Goal: Navigation & Orientation: Find specific page/section

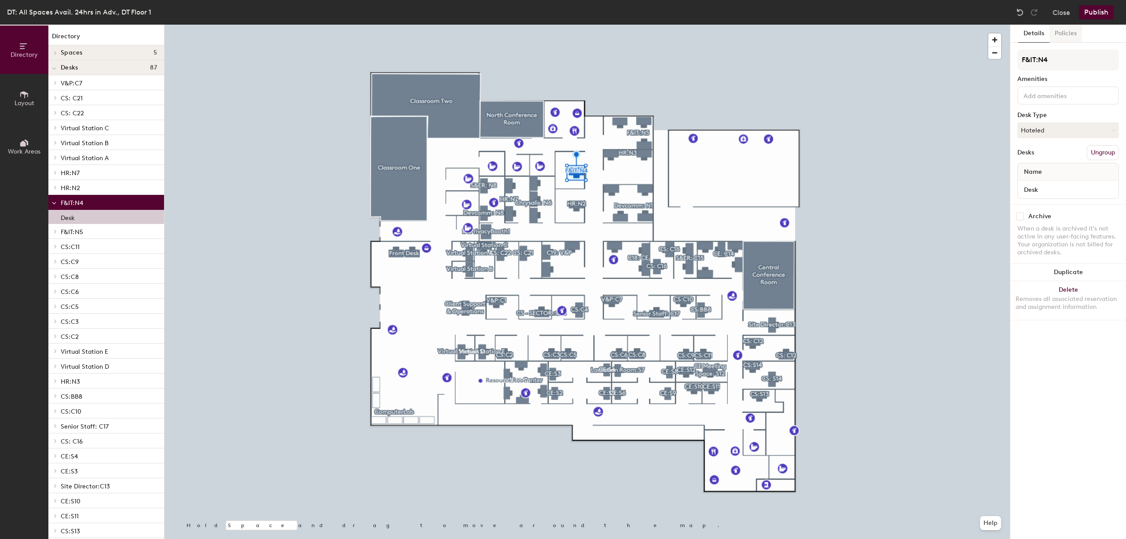
click at [1066, 32] on button "Policies" at bounding box center [1065, 34] width 33 height 18
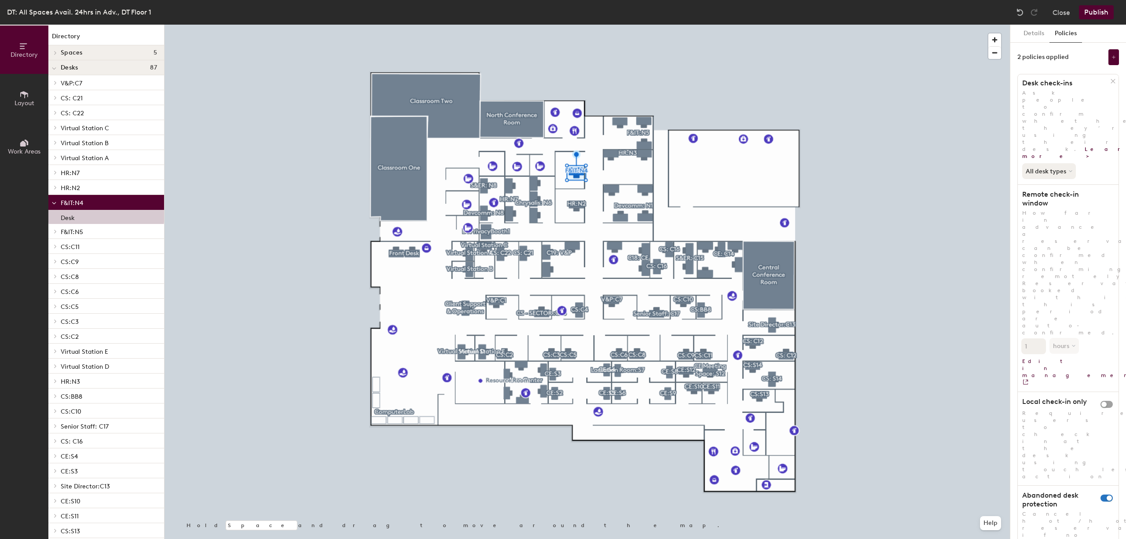
click at [102, 68] on h4 "Desks 87" at bounding box center [109, 67] width 96 height 7
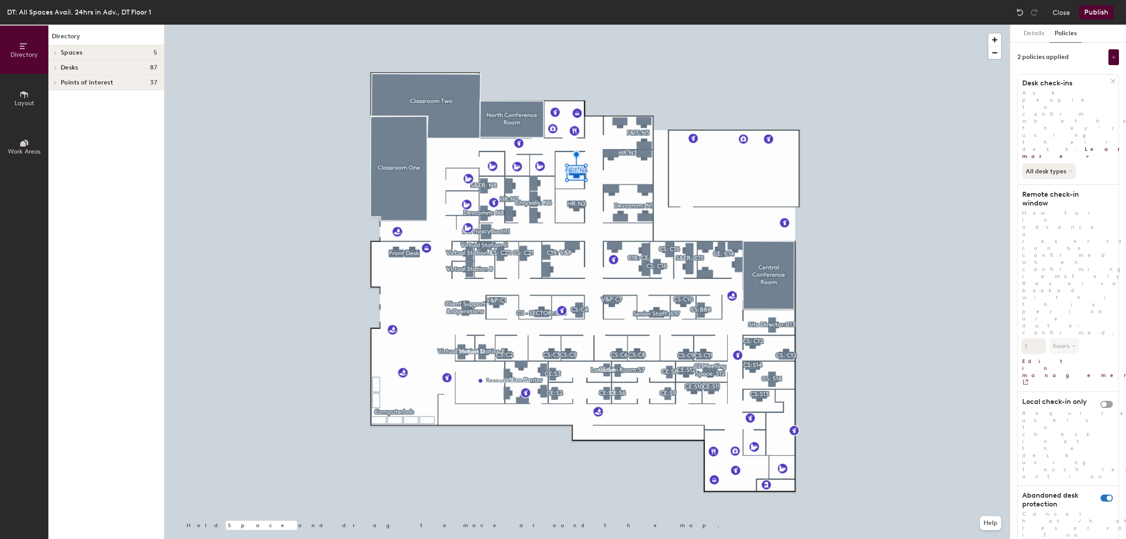
click at [102, 68] on h4 "Desks 87" at bounding box center [109, 67] width 96 height 7
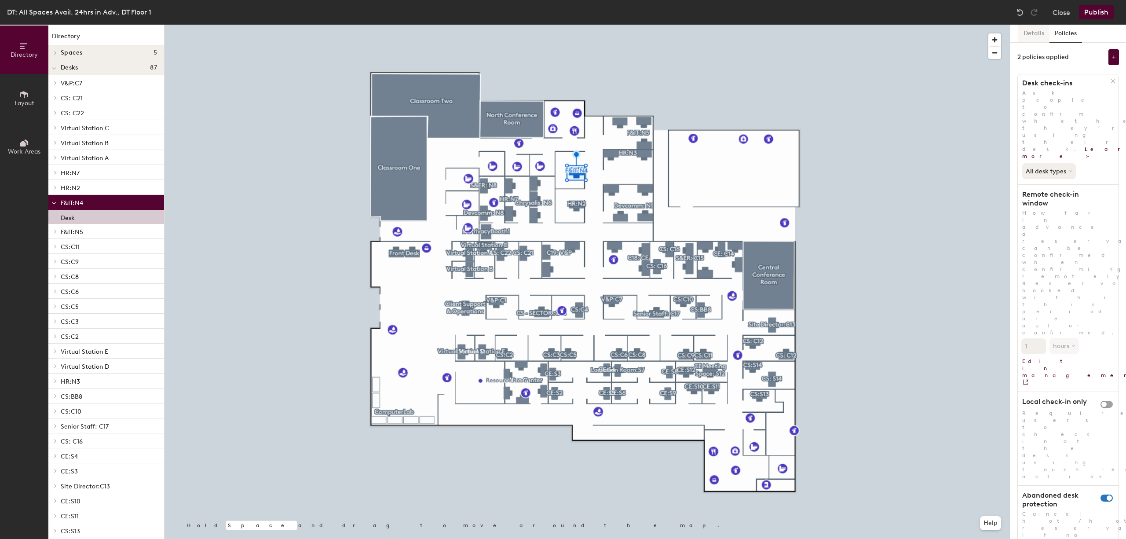
click at [1032, 30] on button "Details" at bounding box center [1033, 34] width 31 height 18
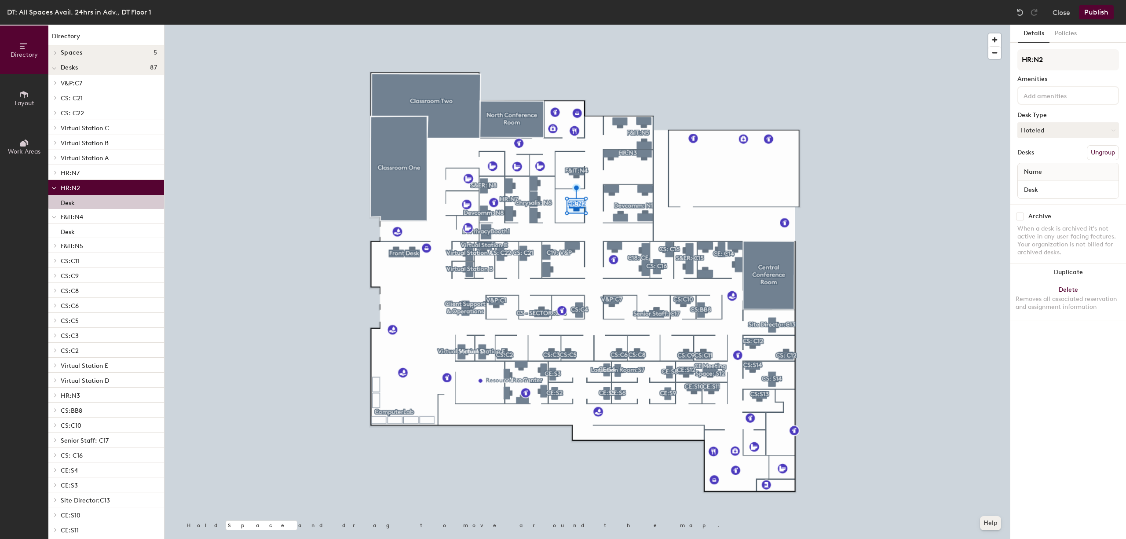
click at [992, 525] on button "Help" at bounding box center [990, 523] width 21 height 14
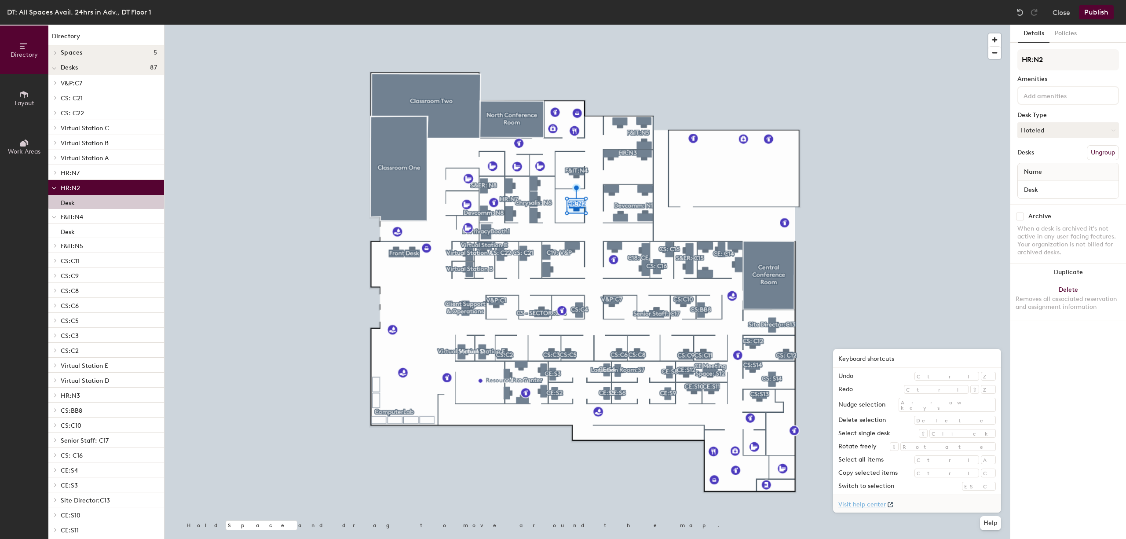
click at [942, 504] on link "Visit help center" at bounding box center [917, 504] width 168 height 18
click at [1057, 6] on button "Close" at bounding box center [1061, 12] width 18 height 14
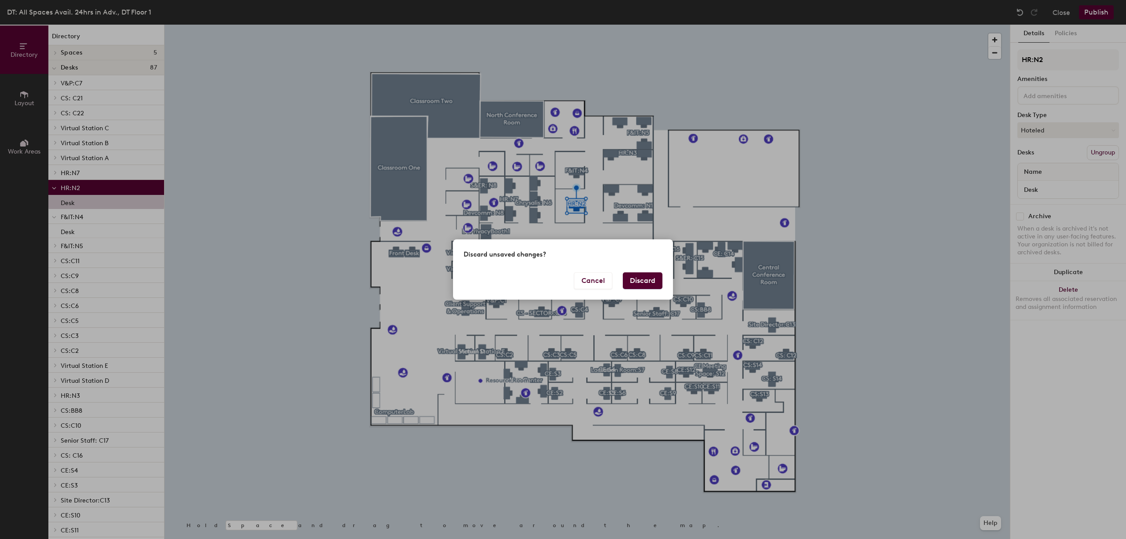
click at [632, 277] on button "Discard" at bounding box center [643, 280] width 40 height 17
